Goal: Task Accomplishment & Management: Use online tool/utility

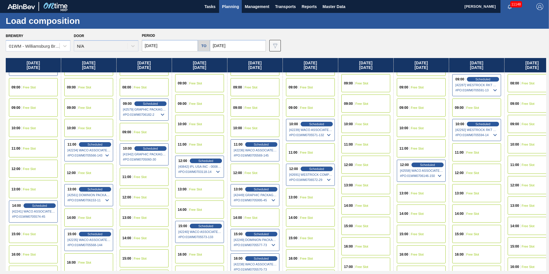
scroll to position [201, 0]
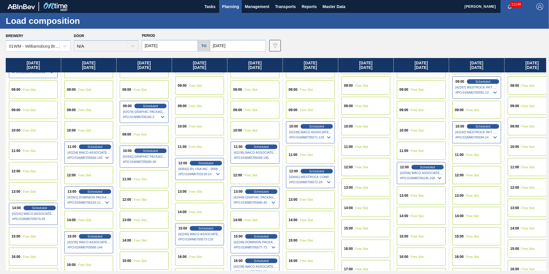
drag, startPoint x: 215, startPoint y: 69, endPoint x: 297, endPoint y: 69, distance: 82.1
click at [297, 69] on div "[DATE] 00:00 Free Slot 01:00 Free Slot 02:00 Free Slot 03:00 Free Slot 04:00 Fr…" at bounding box center [276, 164] width 540 height 213
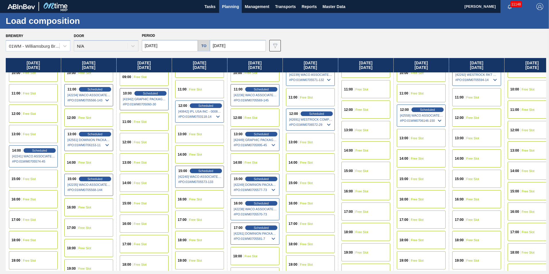
scroll to position [230, 0]
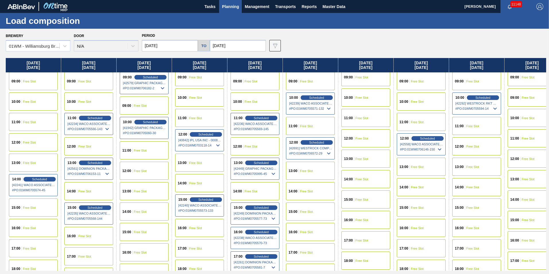
click at [160, 48] on input "[DATE]" at bounding box center [170, 45] width 56 height 11
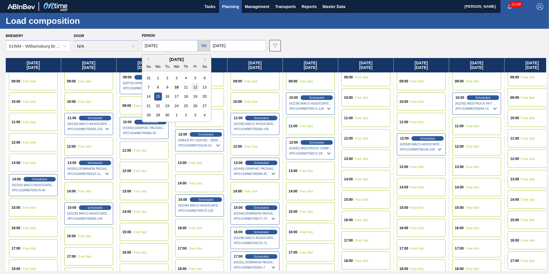
click at [197, 87] on div "12" at bounding box center [195, 87] width 8 height 8
type input "[DATE]"
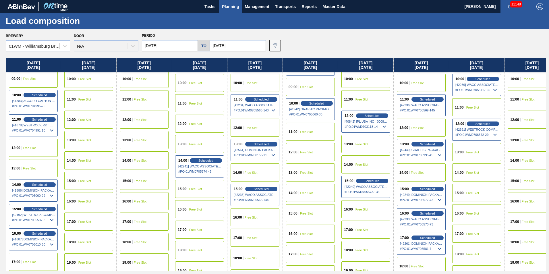
scroll to position [258, 0]
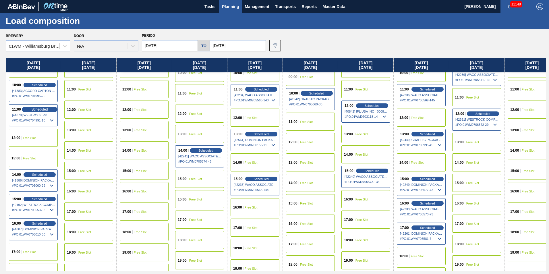
click at [37, 109] on span "Scheduled" at bounding box center [39, 109] width 16 height 4
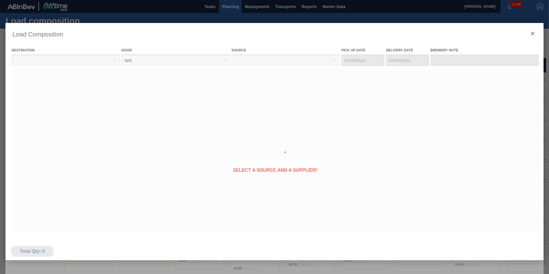
type Date "[DATE]"
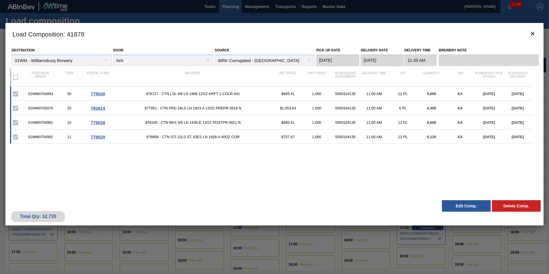
click at [460, 208] on button "Edit Comp." at bounding box center [466, 205] width 49 height 11
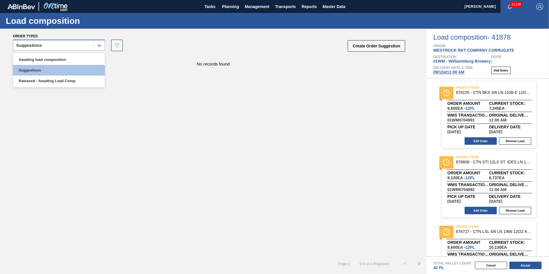
click at [64, 44] on div "Suggestions" at bounding box center [53, 45] width 81 height 8
click at [60, 59] on div "Awaiting load composition" at bounding box center [59, 59] width 92 height 11
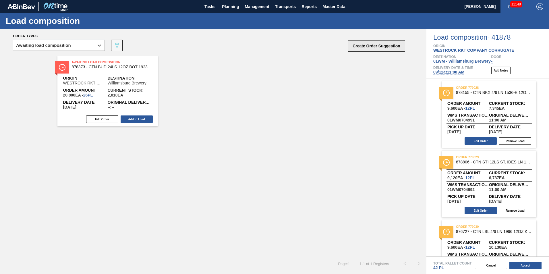
click at [362, 46] on button "Create Order Suggestion" at bounding box center [376, 45] width 57 height 11
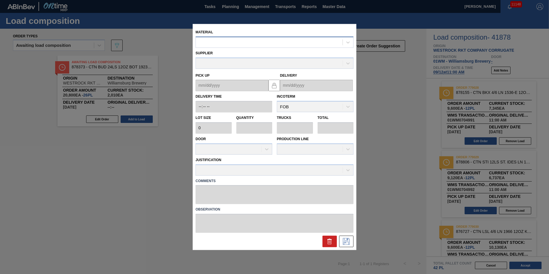
click at [249, 43] on div at bounding box center [269, 42] width 147 height 8
click at [330, 244] on icon at bounding box center [330, 242] width 4 height 4
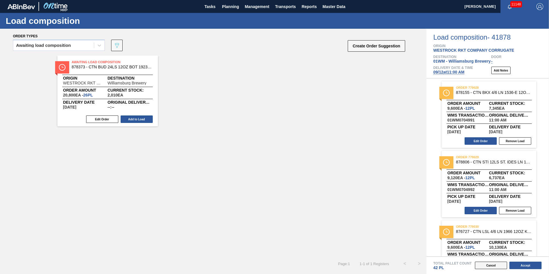
click at [485, 267] on button "Cancel" at bounding box center [491, 265] width 32 height 7
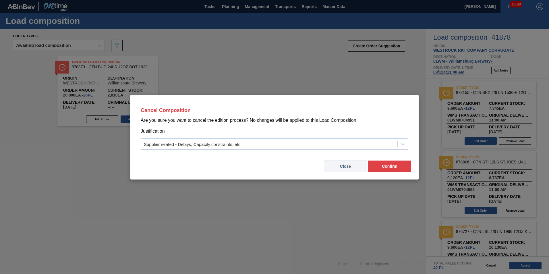
click at [351, 167] on button "Close" at bounding box center [345, 165] width 43 height 11
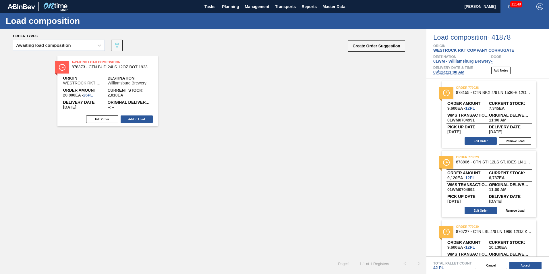
click at [500, 270] on div "Total Pallet Count 42 PL Cancel Accept" at bounding box center [487, 265] width 123 height 18
click at [499, 268] on button "Cancel" at bounding box center [491, 265] width 32 height 7
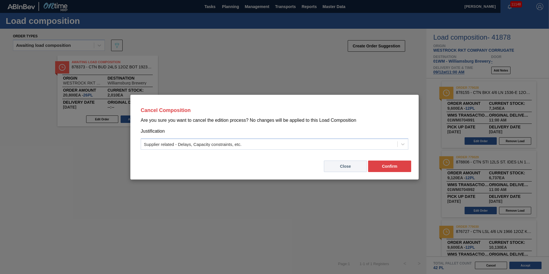
click at [353, 171] on button "Close" at bounding box center [345, 165] width 43 height 11
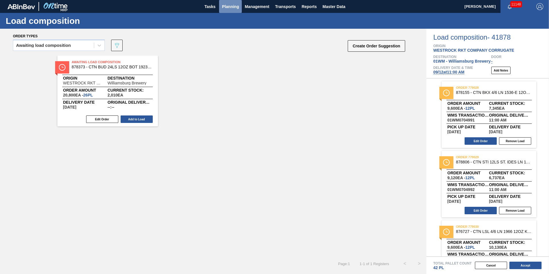
click at [229, 10] on button "Planning" at bounding box center [230, 6] width 23 height 13
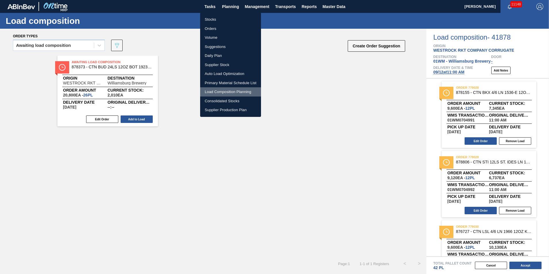
click at [217, 92] on li "Load Composition Planning" at bounding box center [230, 91] width 61 height 9
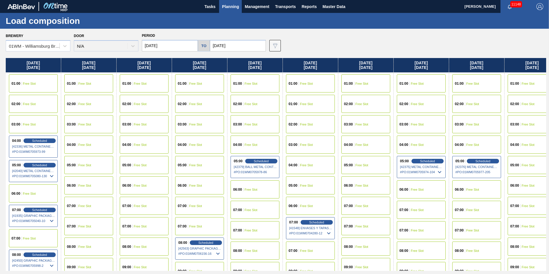
scroll to position [29, 0]
